Goal: Task Accomplishment & Management: Complete application form

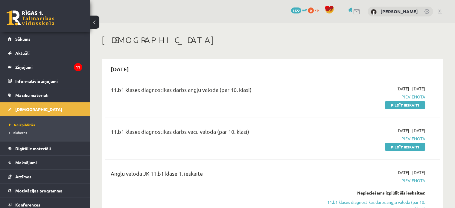
drag, startPoint x: 394, startPoint y: 105, endPoint x: 254, endPoint y: 24, distance: 162.2
click at [377, 105] on link "Pildīt ieskaiti" at bounding box center [405, 105] width 40 height 8
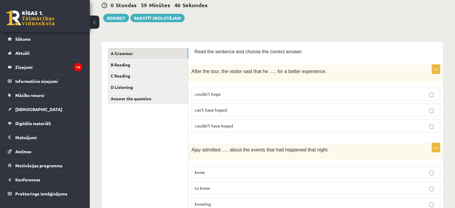
scroll to position [60, 0]
click at [228, 123] on span "couldn’t have hoped" at bounding box center [214, 125] width 38 height 5
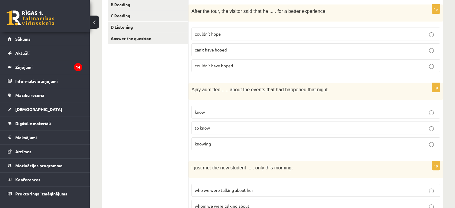
scroll to position [149, 0]
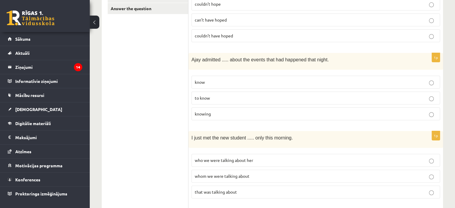
click at [222, 111] on p "knowing" at bounding box center [316, 114] width 242 height 6
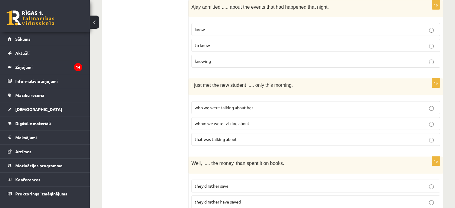
scroll to position [209, 0]
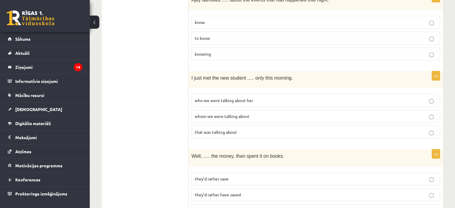
click at [212, 117] on label "whom we were talking about" at bounding box center [315, 116] width 248 height 13
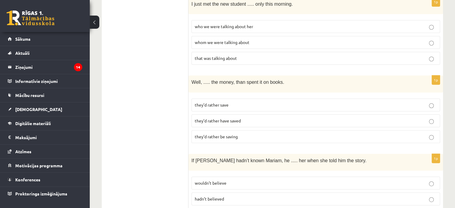
scroll to position [299, 0]
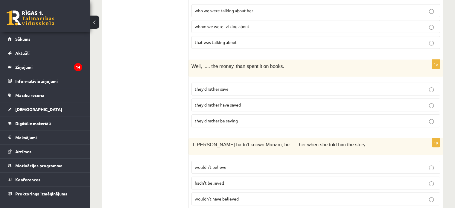
click at [204, 86] on span "they’d rather save" at bounding box center [212, 88] width 34 height 5
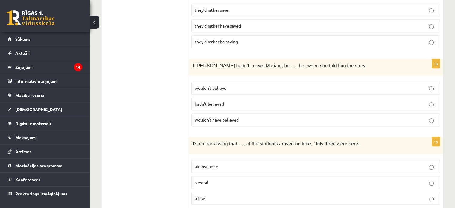
scroll to position [389, 0]
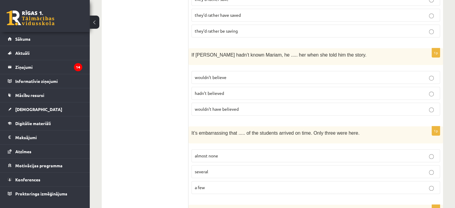
click at [235, 106] on p "wouldn’t have believed" at bounding box center [316, 109] width 242 height 6
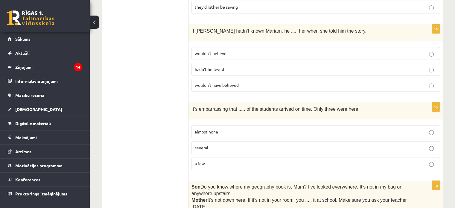
scroll to position [448, 0]
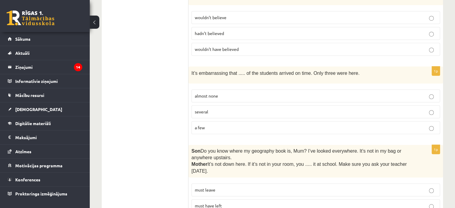
click at [230, 93] on p "almost none" at bounding box center [316, 96] width 242 height 6
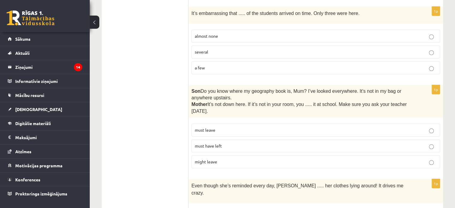
scroll to position [478, 0]
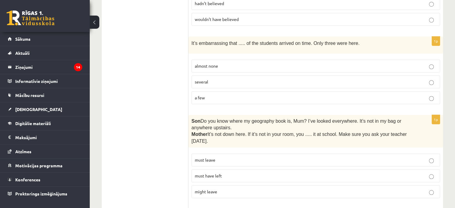
click at [238, 94] on p "a few" at bounding box center [316, 97] width 242 height 6
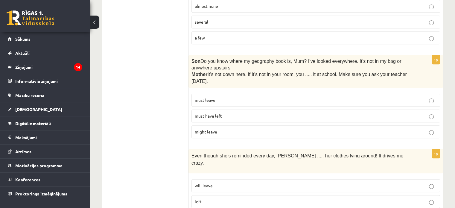
click at [225, 113] on p "must have left" at bounding box center [316, 116] width 242 height 6
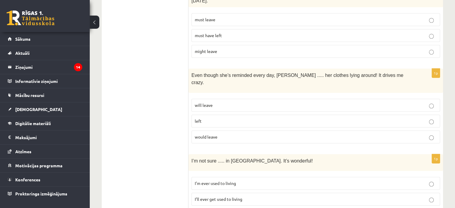
scroll to position [628, 0]
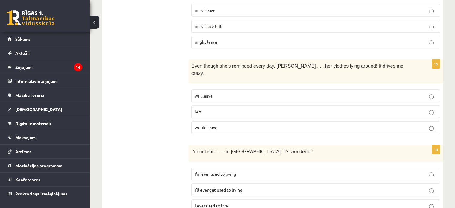
click at [221, 93] on p "will leave" at bounding box center [316, 96] width 242 height 6
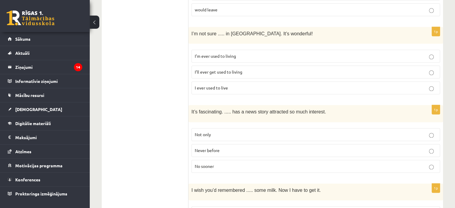
scroll to position [747, 0]
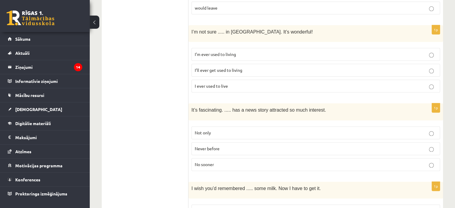
click at [222, 67] on span "I’ll ever get used to living" at bounding box center [219, 69] width 48 height 5
click at [230, 145] on p "Never before" at bounding box center [316, 148] width 242 height 6
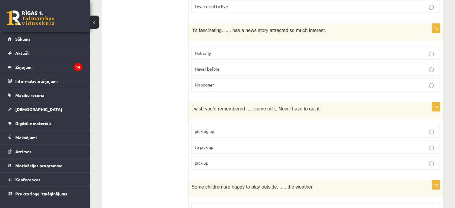
scroll to position [837, 0]
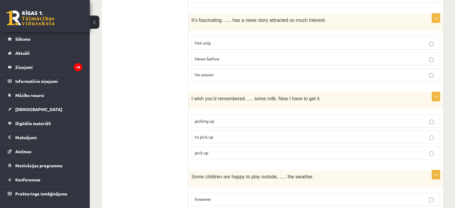
click at [235, 134] on p "to pick up" at bounding box center [316, 137] width 242 height 6
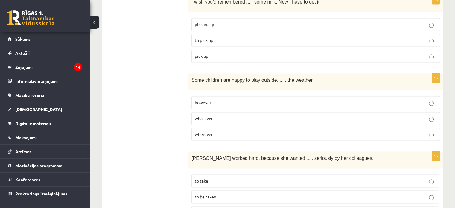
scroll to position [957, 0]
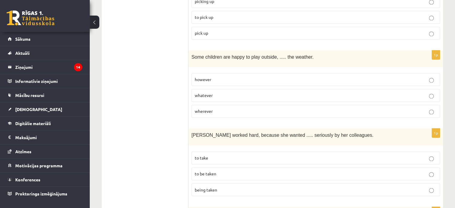
click at [218, 92] on p "whatever" at bounding box center [316, 95] width 242 height 6
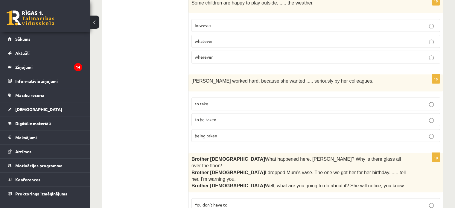
scroll to position [1017, 0]
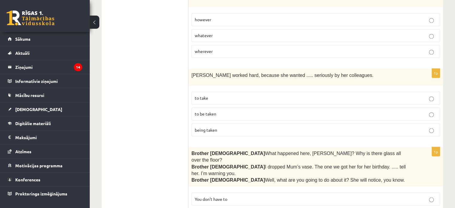
click at [227, 111] on p "to be taken" at bounding box center [316, 114] width 242 height 6
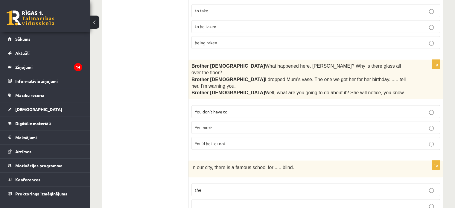
scroll to position [1106, 0]
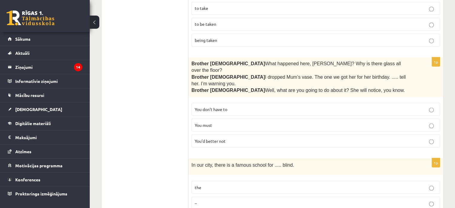
click at [238, 138] on p "You’d better not" at bounding box center [316, 141] width 242 height 6
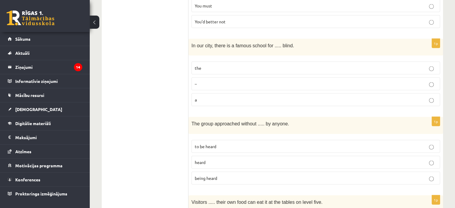
scroll to position [1226, 0]
click at [203, 64] on p "the" at bounding box center [316, 67] width 242 height 6
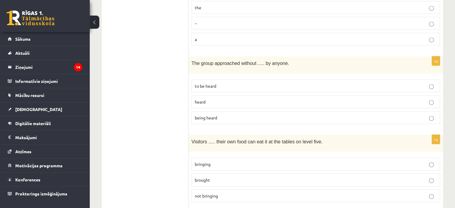
click at [225, 115] on p "being heard" at bounding box center [316, 118] width 242 height 6
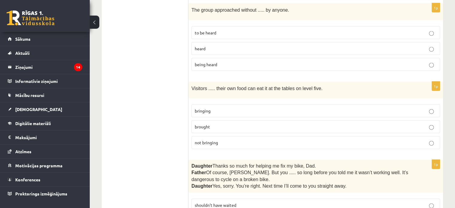
scroll to position [1345, 0]
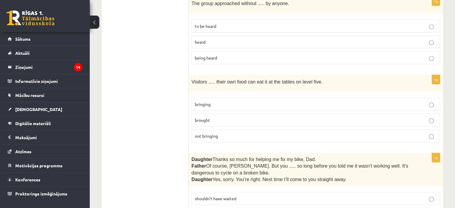
click at [223, 98] on label "bringing" at bounding box center [315, 104] width 248 height 13
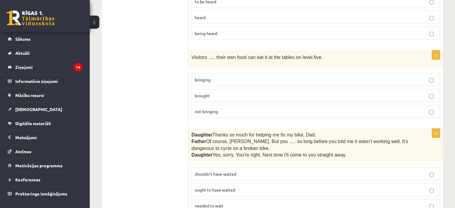
scroll to position [1405, 0]
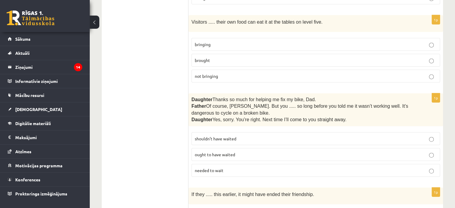
click at [240, 135] on p "shouldn’t have waited" at bounding box center [316, 138] width 242 height 6
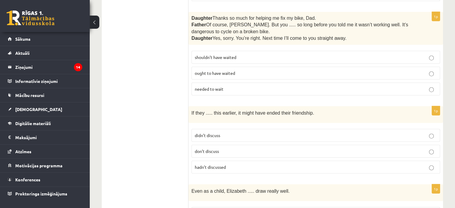
scroll to position [1495, 0]
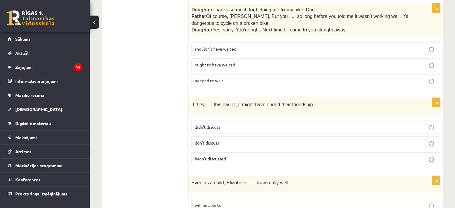
click at [236, 155] on p "hadn’t discussed" at bounding box center [316, 158] width 242 height 6
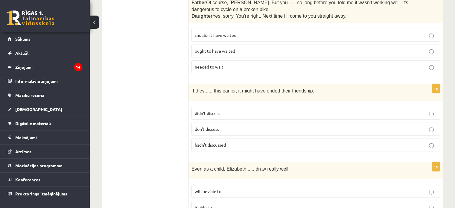
scroll to position [1516, 0]
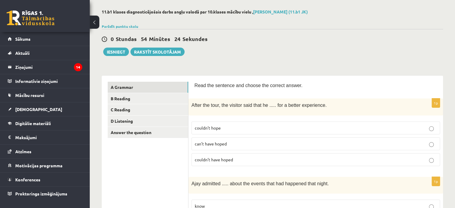
scroll to position [28, 0]
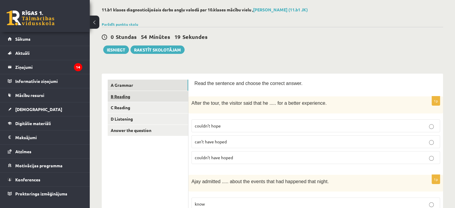
click at [133, 97] on link "B Reading" at bounding box center [148, 96] width 80 height 11
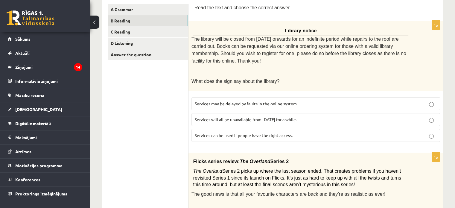
scroll to position [117, 0]
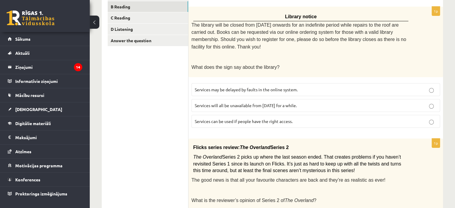
click at [240, 99] on label "Services will all be unavailable from Monday for a while." at bounding box center [315, 105] width 248 height 13
click at [215, 118] on span "Services can be used if people have the right access." at bounding box center [244, 120] width 98 height 5
click at [216, 99] on label "Services will all be unavailable from Monday for a while." at bounding box center [315, 105] width 248 height 13
click at [219, 118] on span "Services can be used if people have the right access." at bounding box center [244, 120] width 98 height 5
click at [250, 103] on span "Services will all be unavailable from Monday for a while." at bounding box center [246, 105] width 102 height 5
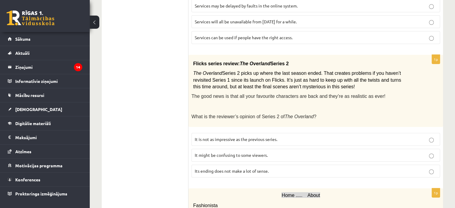
scroll to position [207, 0]
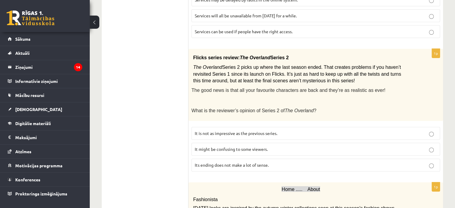
click at [220, 146] on span "It might be confusing to some viewers." at bounding box center [231, 148] width 73 height 5
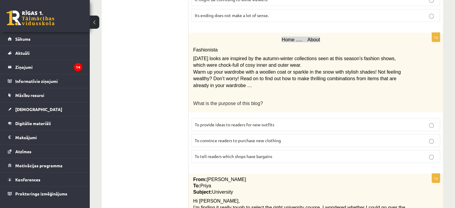
scroll to position [327, 0]
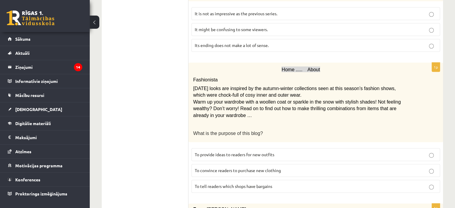
click at [304, 148] on label "To provide ideas to readers for new outfits" at bounding box center [315, 154] width 248 height 13
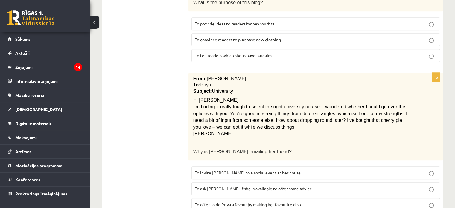
scroll to position [476, 0]
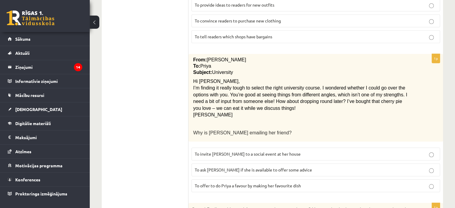
click at [289, 167] on span "To ask Priya if she is available to offer some advice" at bounding box center [253, 169] width 117 height 5
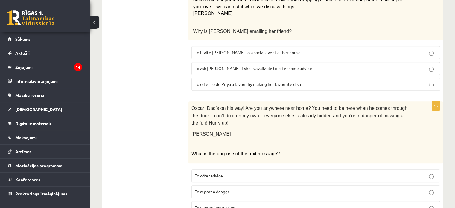
scroll to position [596, 0]
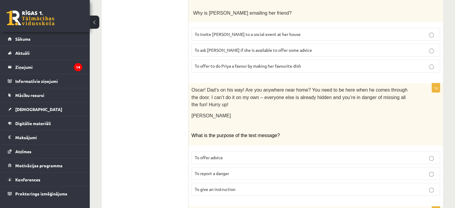
click at [251, 170] on p "To report a danger" at bounding box center [316, 173] width 242 height 6
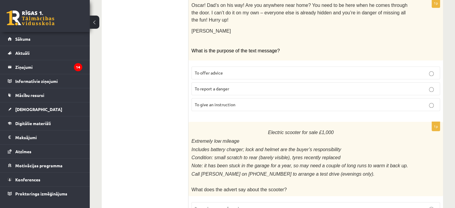
scroll to position [714, 0]
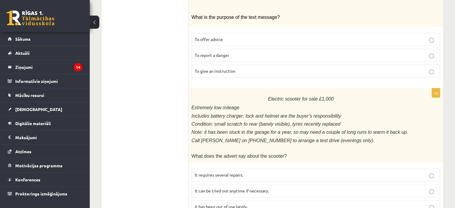
click at [208, 200] on label "It has been out of use lately." at bounding box center [315, 206] width 248 height 13
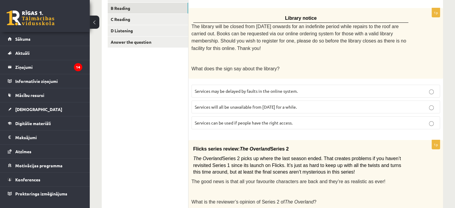
scroll to position [0, 0]
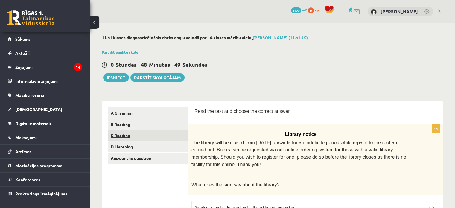
click at [129, 132] on link "C Reading" at bounding box center [148, 135] width 80 height 11
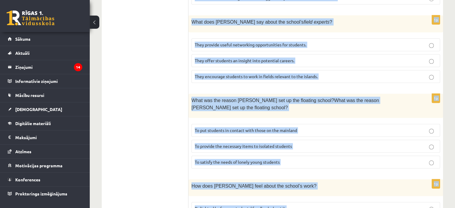
scroll to position [605, 0]
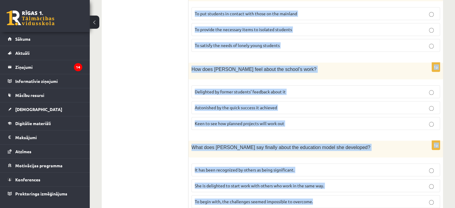
drag, startPoint x: 196, startPoint y: 111, endPoint x: 362, endPoint y: 197, distance: 187.1
copy form "ead the article about an unusual school and choose the correct answer for each …"
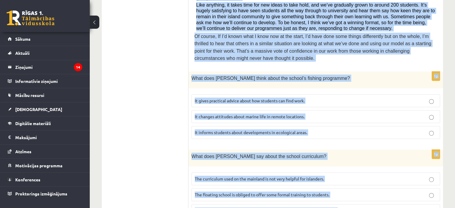
scroll to position [246, 0]
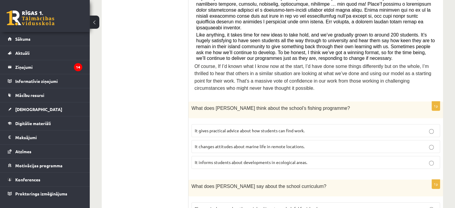
click at [224, 159] on span "It informs students about developments in ecological areas." at bounding box center [251, 161] width 112 height 5
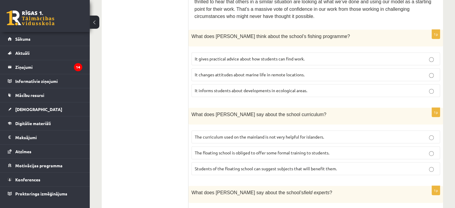
scroll to position [336, 0]
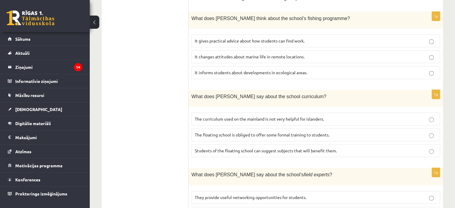
click at [244, 116] on span "The curriculum used on the mainland is not very helpful for islanders." at bounding box center [259, 118] width 129 height 5
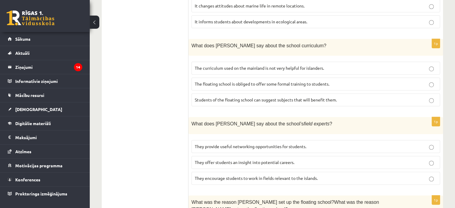
scroll to position [396, 0]
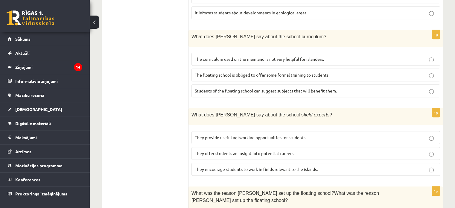
click at [251, 150] on span "They offer students an insight into potential careers." at bounding box center [245, 152] width 100 height 5
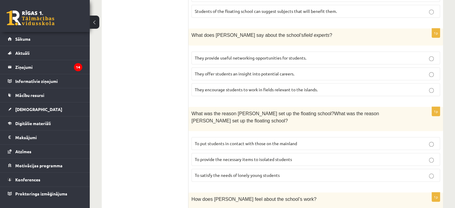
scroll to position [486, 0]
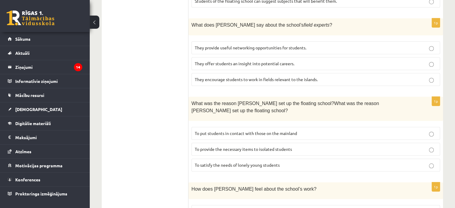
click at [213, 146] on span "To provide the necessary items to isolated students" at bounding box center [243, 148] width 97 height 5
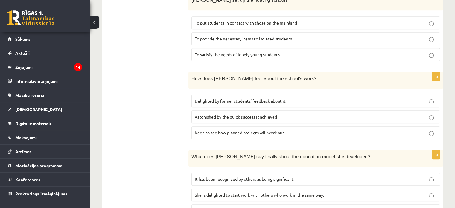
scroll to position [605, 0]
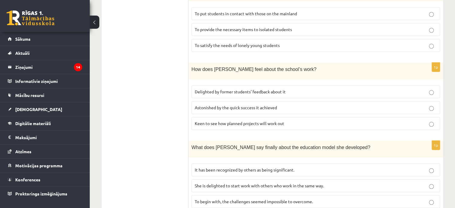
click at [236, 89] on span "Delighted by former students’ feedback about it" at bounding box center [240, 91] width 91 height 5
click at [242, 167] on span "It has been recognized by others as being significant." at bounding box center [245, 169] width 100 height 5
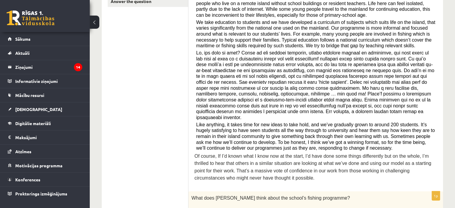
scroll to position [0, 0]
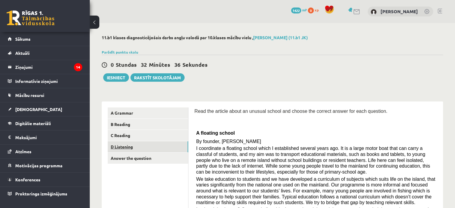
click at [124, 146] on link "D Listening" at bounding box center [148, 146] width 80 height 11
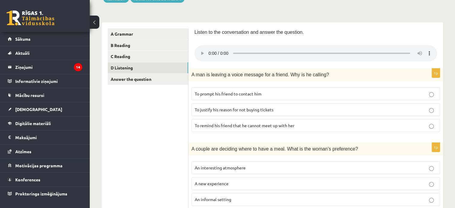
scroll to position [109, 0]
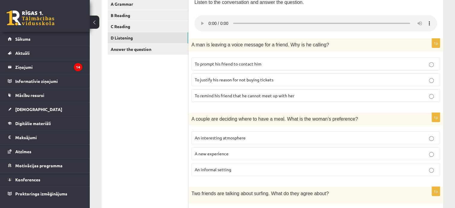
click at [236, 152] on p "A new experience" at bounding box center [316, 153] width 242 height 6
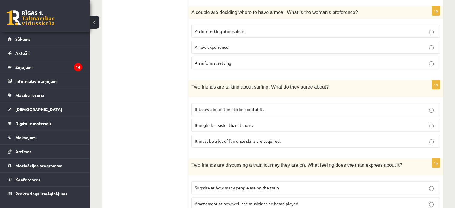
scroll to position [228, 0]
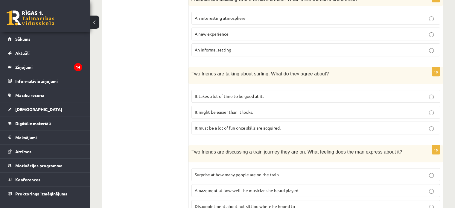
click at [278, 96] on p "It takes a lot of time to be good at it." at bounding box center [316, 96] width 242 height 6
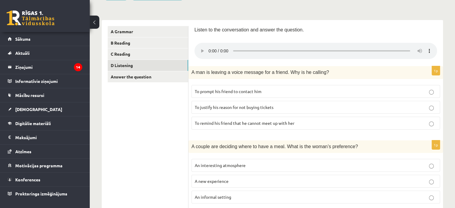
scroll to position [79, 0]
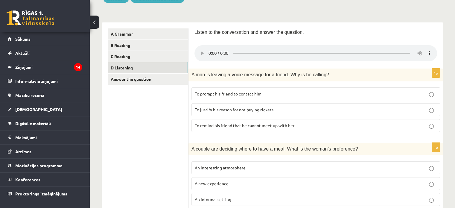
click at [291, 94] on p "To prompt his friend to contact him" at bounding box center [316, 94] width 242 height 6
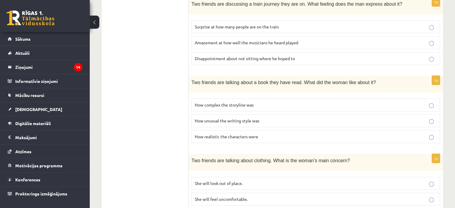
scroll to position [378, 0]
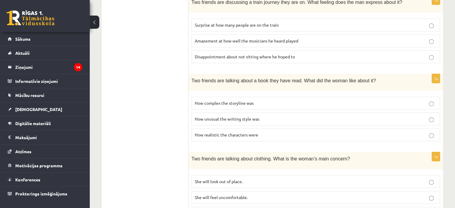
click at [273, 134] on p "How realistic the characters were" at bounding box center [316, 135] width 242 height 6
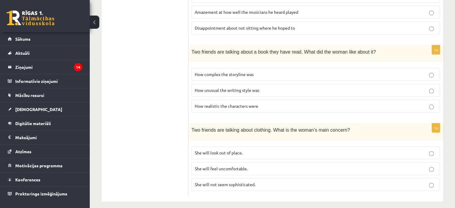
scroll to position [408, 0]
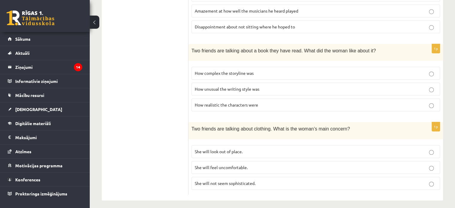
click at [251, 148] on p "She will look out of place." at bounding box center [316, 151] width 242 height 6
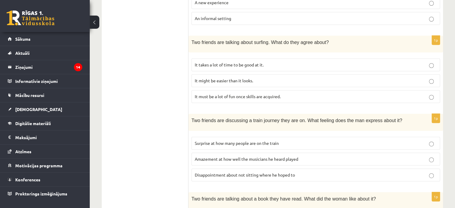
scroll to position [288, 0]
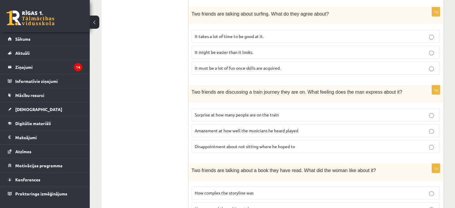
click at [311, 109] on label "Surprise at how many people are on the train" at bounding box center [315, 114] width 248 height 13
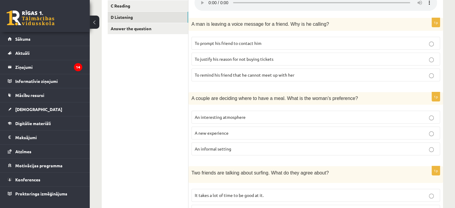
scroll to position [120, 0]
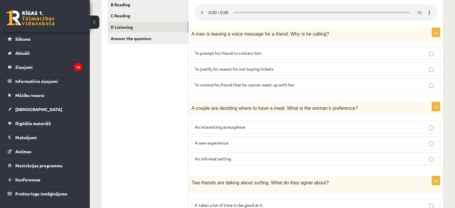
click at [267, 126] on p "An interesting atmosphere" at bounding box center [316, 127] width 242 height 6
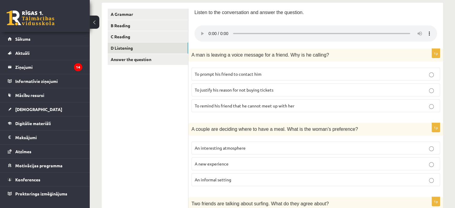
scroll to position [90, 0]
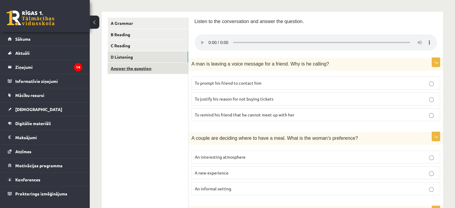
click at [143, 67] on link "Answer the question" at bounding box center [148, 68] width 80 height 11
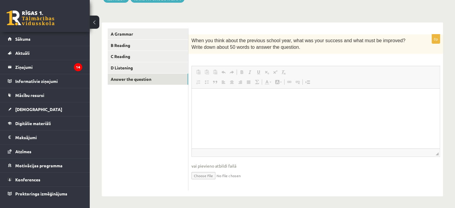
scroll to position [0, 0]
click at [201, 105] on html at bounding box center [316, 97] width 248 height 18
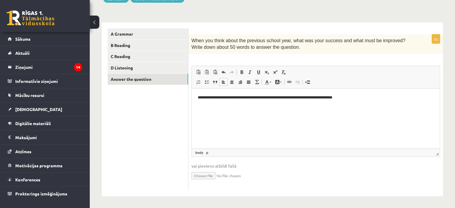
click at [332, 98] on p "**********" at bounding box center [316, 97] width 236 height 6
drag, startPoint x: 323, startPoint y: 97, endPoint x: 338, endPoint y: 97, distance: 15.3
click at [338, 97] on p "**********" at bounding box center [316, 97] width 236 height 6
click at [242, 97] on p "**********" at bounding box center [316, 97] width 236 height 6
click at [244, 105] on p "**********" at bounding box center [316, 100] width 236 height 13
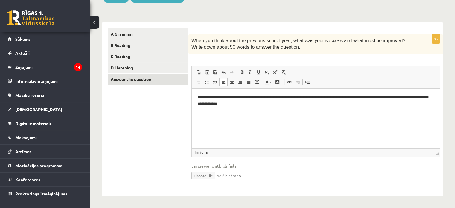
click at [321, 97] on p "**********" at bounding box center [316, 100] width 236 height 13
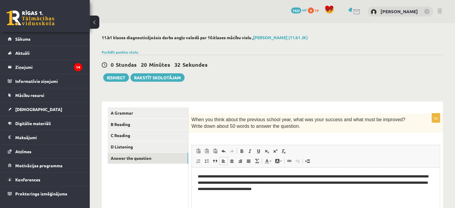
click at [323, 177] on p "**********" at bounding box center [316, 182] width 236 height 19
click at [331, 191] on p "**********" at bounding box center [316, 182] width 236 height 19
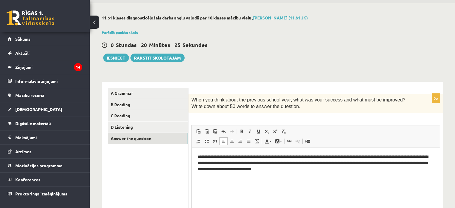
scroll to position [60, 0]
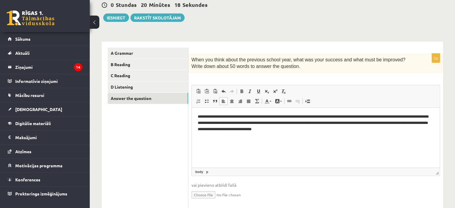
click at [279, 123] on p "**********" at bounding box center [316, 122] width 236 height 19
click at [150, 136] on ul "A Grammar B Reading C Reading D Listening Answer the question" at bounding box center [148, 129] width 81 height 162
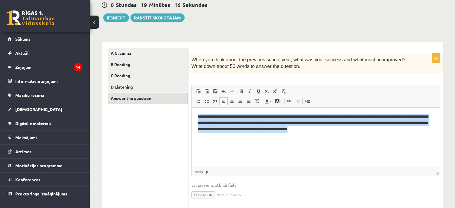
drag, startPoint x: 196, startPoint y: 117, endPoint x: 360, endPoint y: 129, distance: 164.3
click at [360, 129] on html "**********" at bounding box center [316, 122] width 248 height 30
copy p "**********"
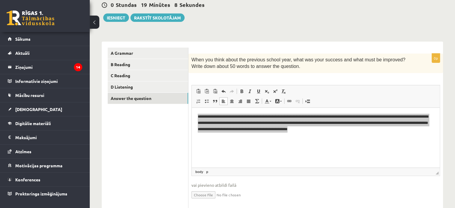
click at [136, 159] on ul "A Grammar B Reading C Reading D Listening Answer the question" at bounding box center [148, 129] width 81 height 162
click at [118, 17] on button "Iesniegt" at bounding box center [116, 17] width 26 height 8
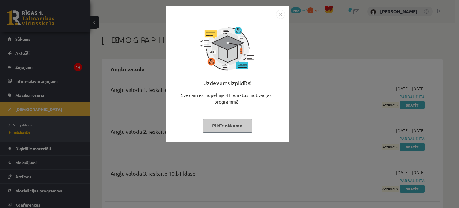
click at [279, 13] on img "Close" at bounding box center [280, 14] width 9 height 9
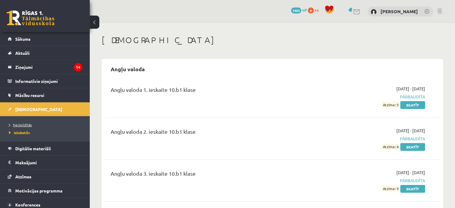
click at [19, 123] on span "Neizpildītās" at bounding box center [20, 124] width 23 height 5
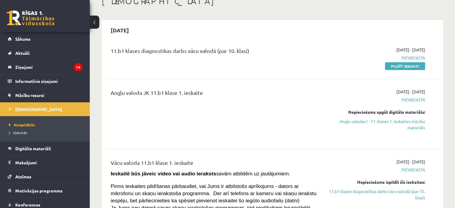
scroll to position [30, 0]
